Goal: Information Seeking & Learning: Compare options

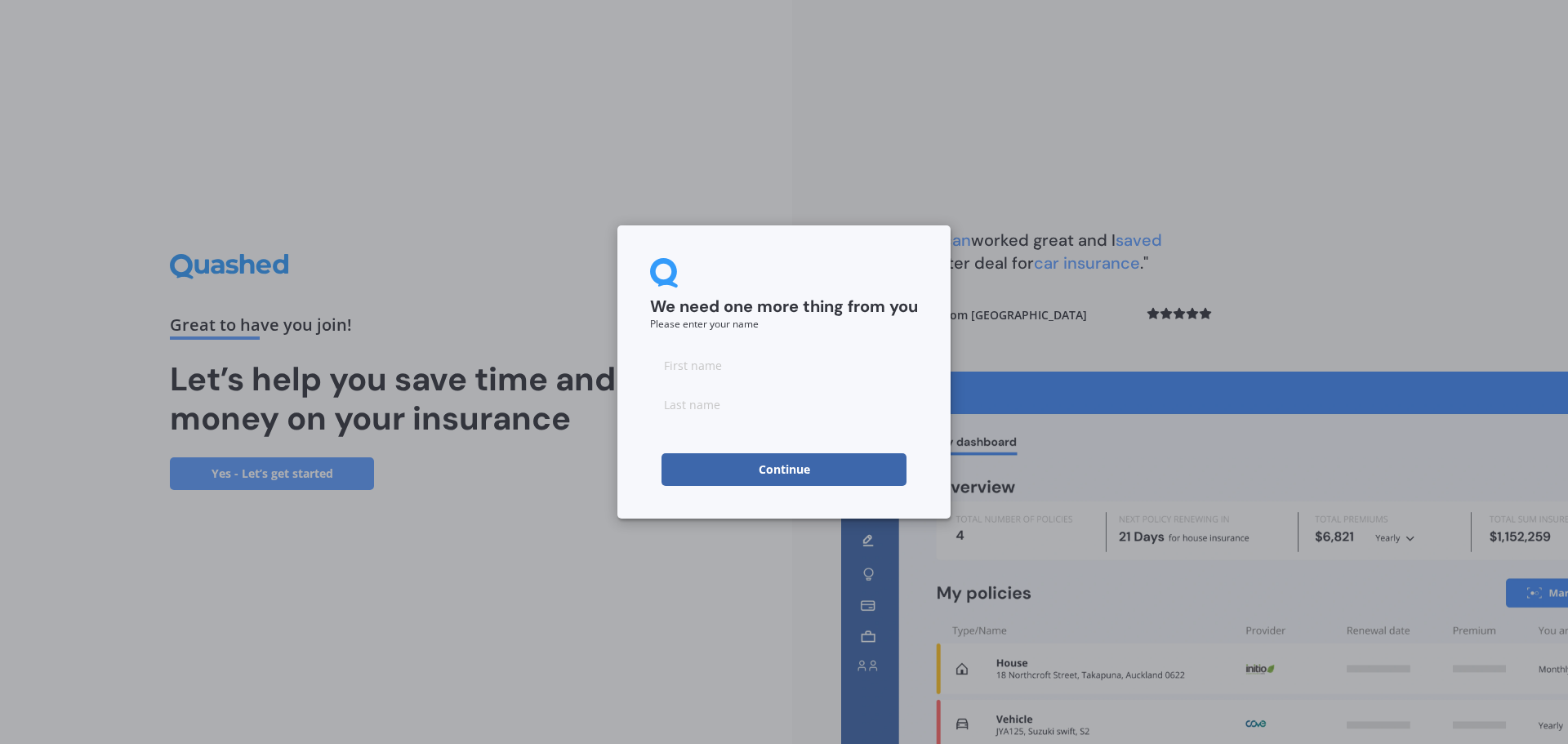
click at [724, 371] on input at bounding box center [784, 364] width 268 height 33
type input "jess"
type input "gannon"
click at [686, 476] on button "Continue" at bounding box center [784, 469] width 245 height 33
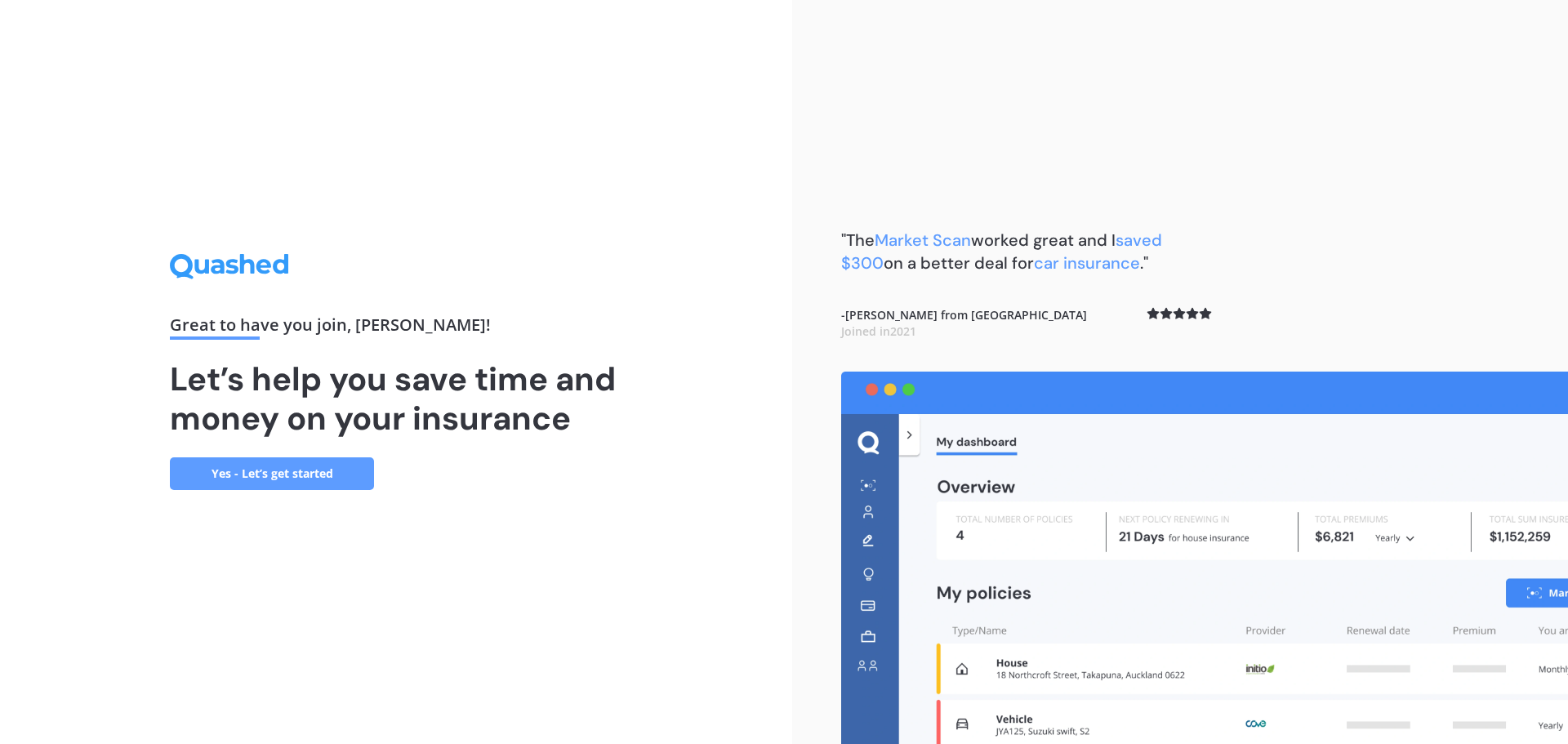
click at [235, 473] on link "Yes - Let’s get started" at bounding box center [272, 473] width 204 height 33
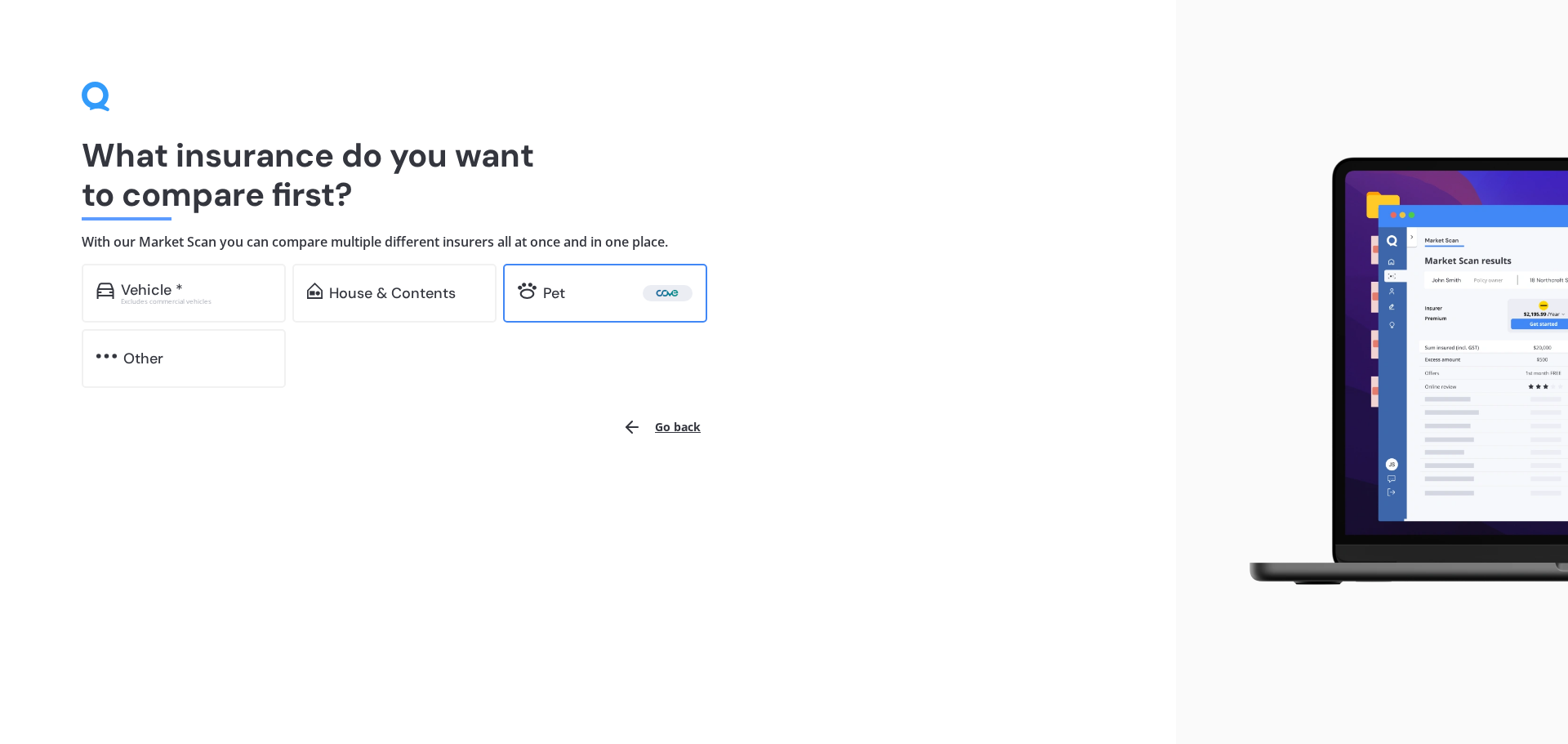
click at [572, 300] on div "Pet" at bounding box center [617, 292] width 149 height 16
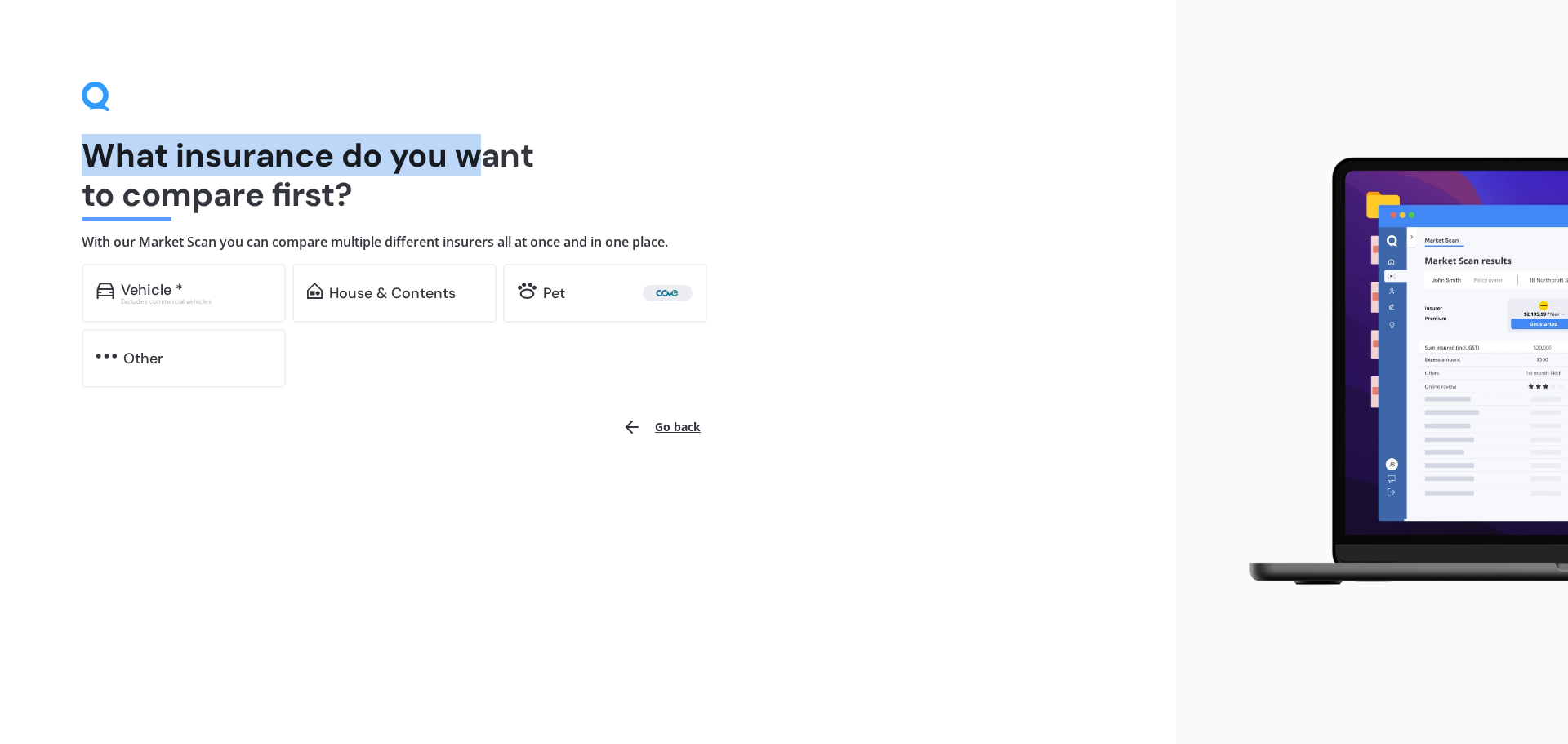
drag, startPoint x: 80, startPoint y: 164, endPoint x: 277, endPoint y: 178, distance: 197.5
click at [485, 152] on div "What insurance do you want to compare first? With our Market Scan you can compa…" at bounding box center [588, 372] width 1176 height 744
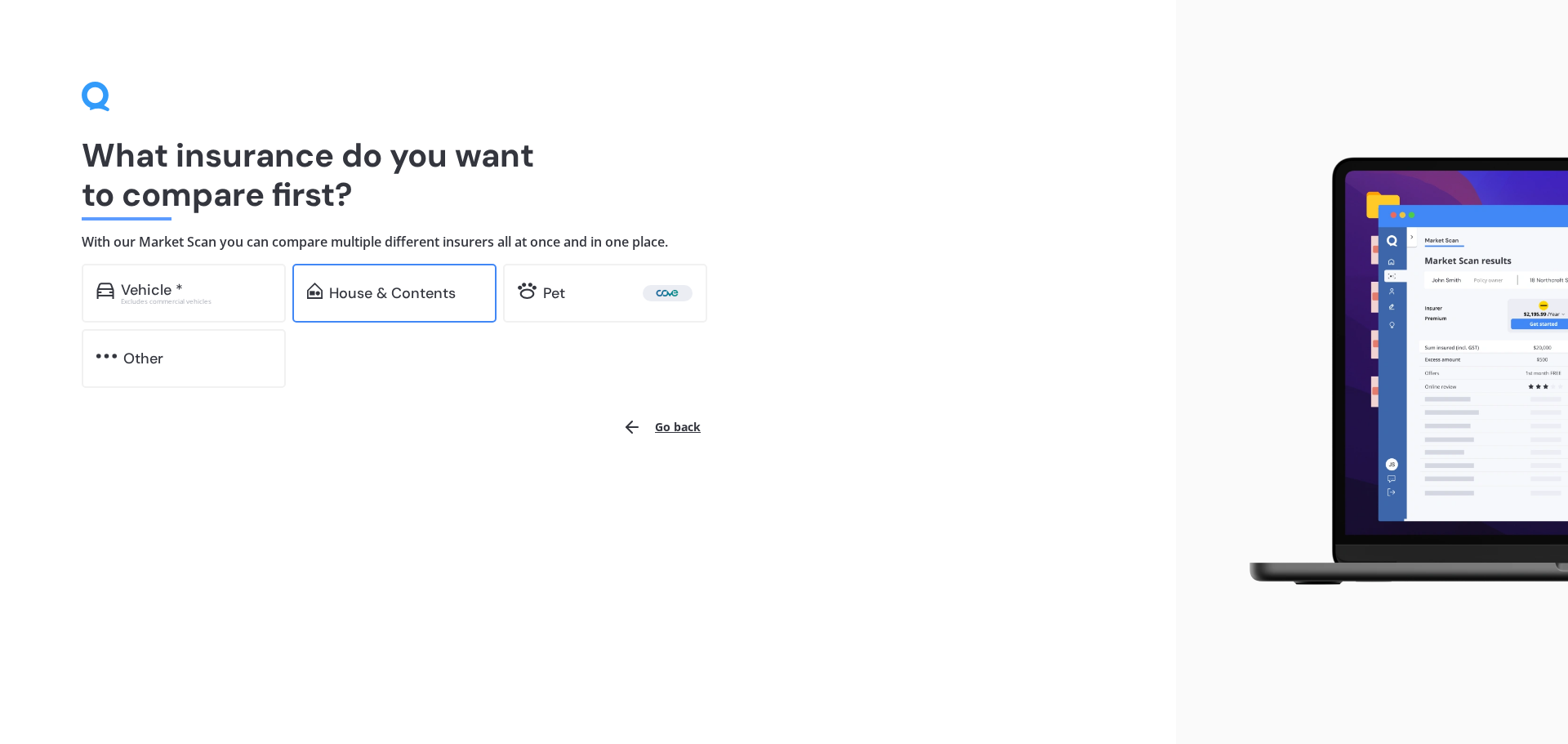
click at [377, 296] on div "House & Contents" at bounding box center [392, 292] width 126 height 16
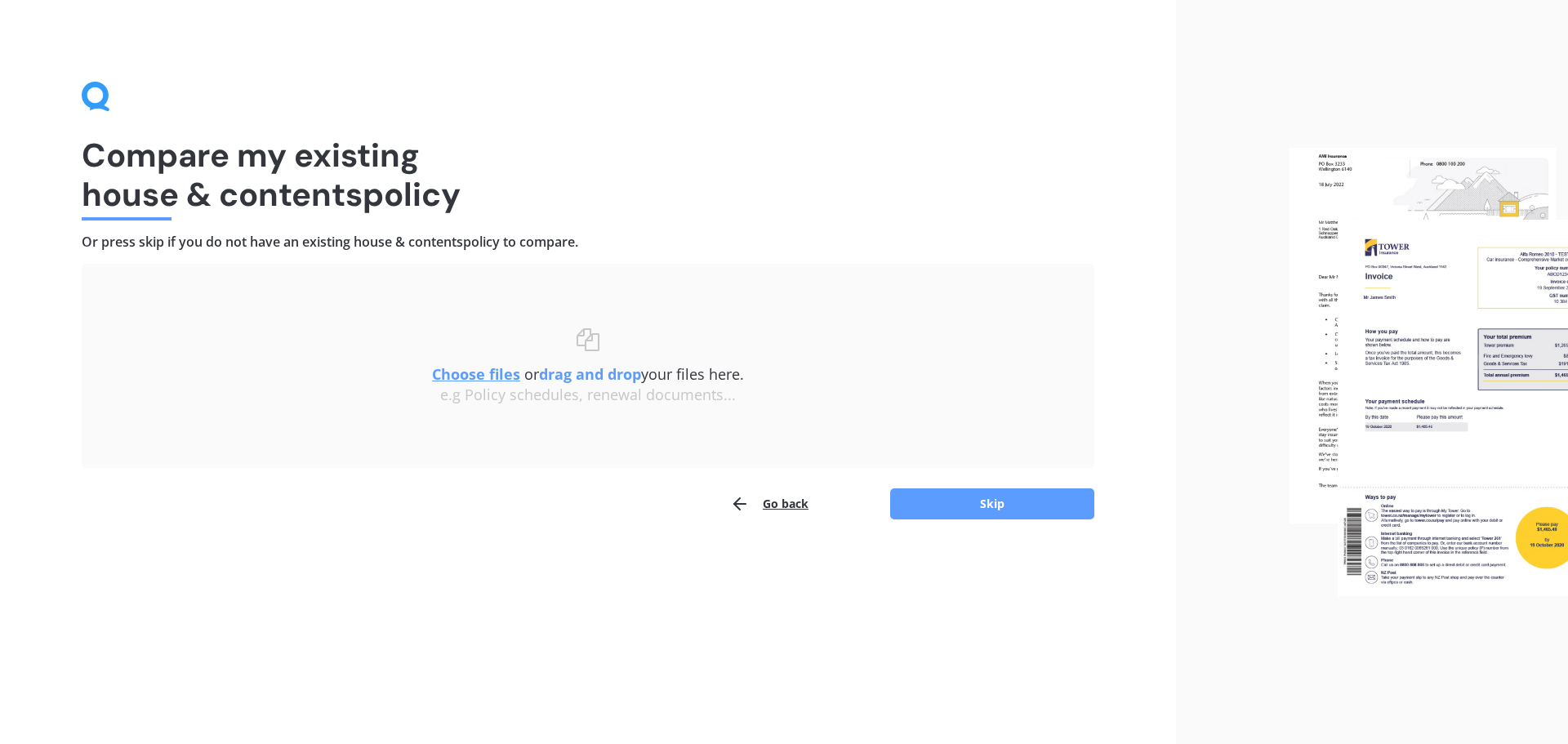
drag, startPoint x: 166, startPoint y: 160, endPoint x: 928, endPoint y: 360, distance: 787.8
click at [928, 360] on div "Compare my existing house & contents policy Or press skip if you do not have an…" at bounding box center [587, 301] width 1013 height 439
